Goal: Task Accomplishment & Management: Understand process/instructions

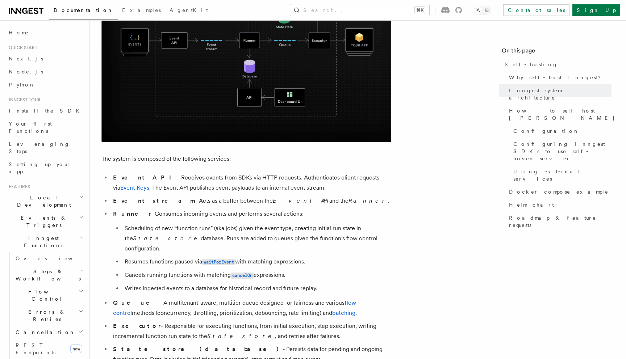
scroll to position [307, 0]
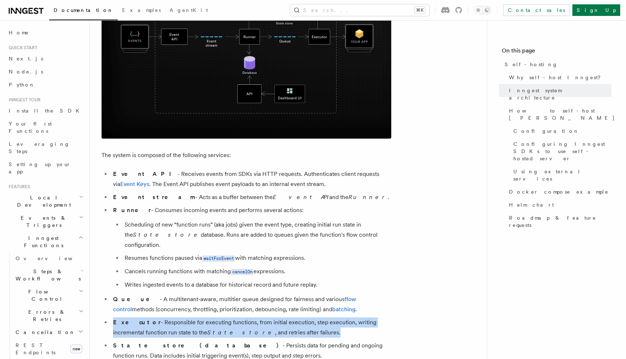
drag, startPoint x: 278, startPoint y: 324, endPoint x: 91, endPoint y: 315, distance: 187.7
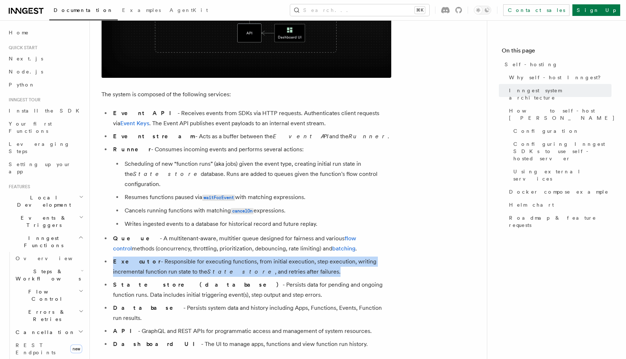
scroll to position [367, 0]
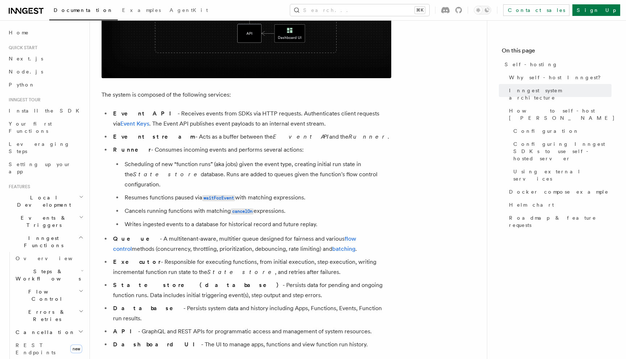
click at [167, 327] on li "API - GraphQL and REST APIs for programmatic access and management of system re…" at bounding box center [251, 332] width 280 height 10
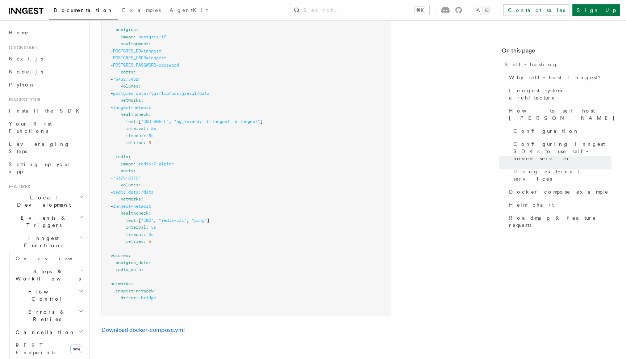
scroll to position [2193, 0]
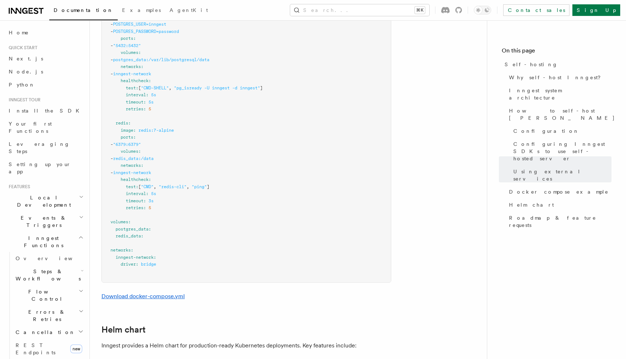
click at [161, 293] on link "Download docker-compose.yml" at bounding box center [142, 296] width 83 height 7
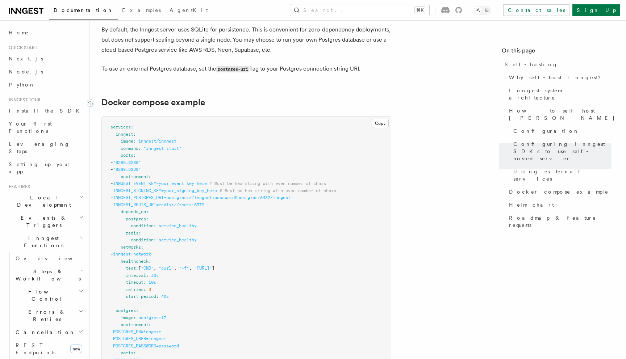
click at [104, 97] on link "Docker compose example" at bounding box center [153, 102] width 104 height 10
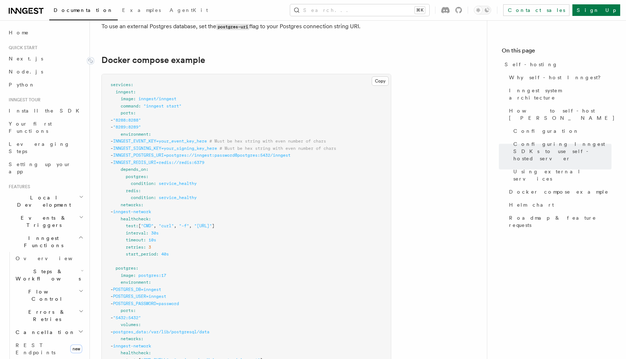
scroll to position [1924, 0]
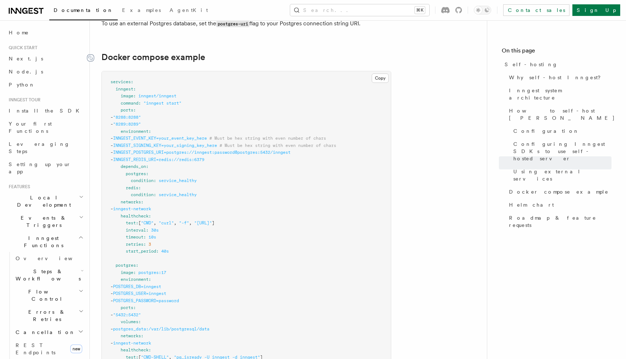
click at [91, 54] on icon at bounding box center [90, 57] width 7 height 7
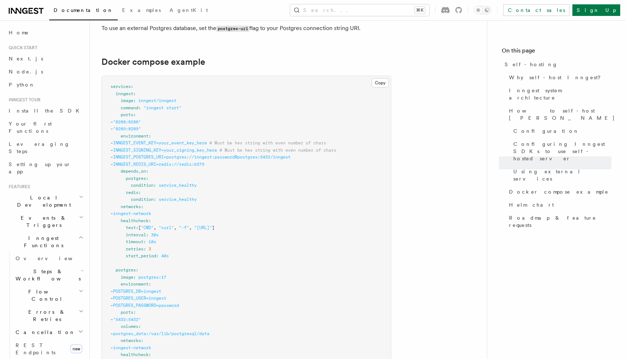
scroll to position [1907, 0]
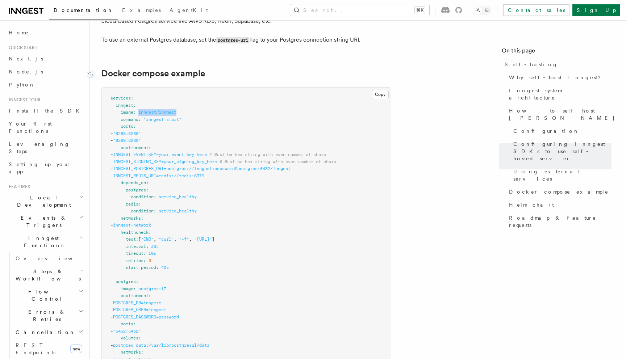
drag, startPoint x: 182, startPoint y: 94, endPoint x: 139, endPoint y: 93, distance: 43.5
click at [139, 93] on pre "services : inngest : image : inngest/inngest command : "inngest start" ports : …" at bounding box center [246, 328] width 289 height 480
copy span "inngest/inngest"
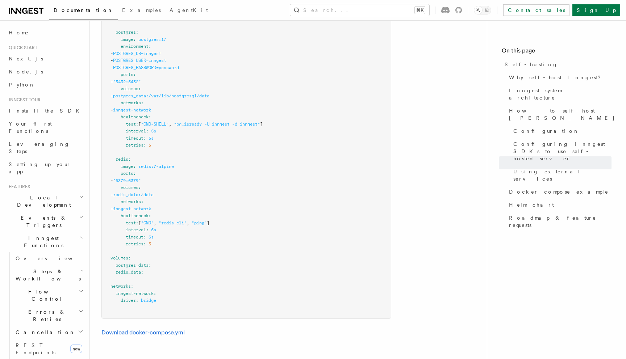
scroll to position [2176, 0]
